Goal: Transaction & Acquisition: Purchase product/service

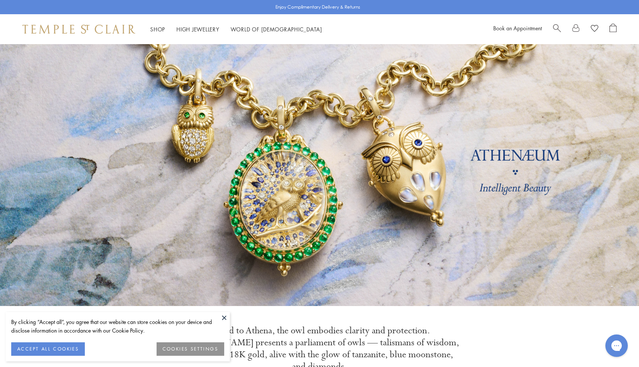
click at [554, 26] on span "Search" at bounding box center [557, 28] width 8 height 8
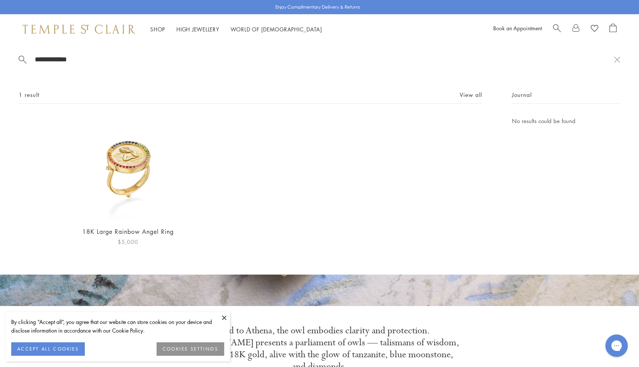
type input "**********"
click at [95, 185] on img at bounding box center [128, 168] width 104 height 104
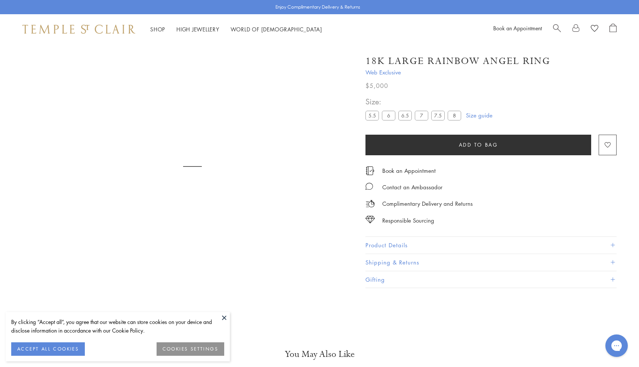
scroll to position [44, 0]
click at [382, 62] on h1 "18K Large Rainbow Angel Ring" at bounding box center [458, 61] width 185 height 13
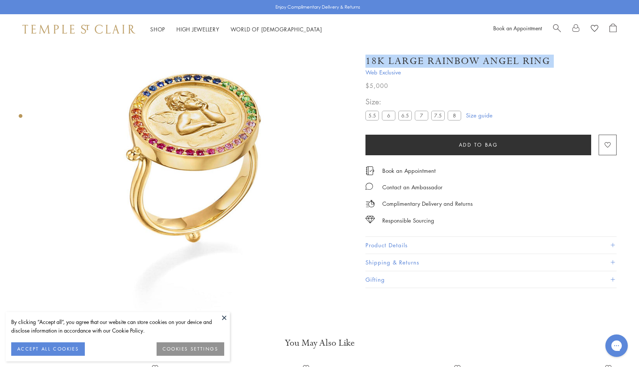
click at [382, 62] on h1 "18K Large Rainbow Angel Ring" at bounding box center [458, 61] width 185 height 13
copy div "18K Large Rainbow Angel Ring"
click at [379, 240] on button "Product Details" at bounding box center [491, 245] width 251 height 17
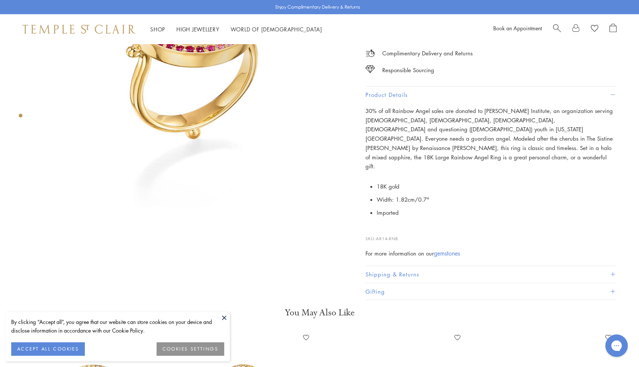
scroll to position [224, 0]
